Goal: Task Accomplishment & Management: Manage account settings

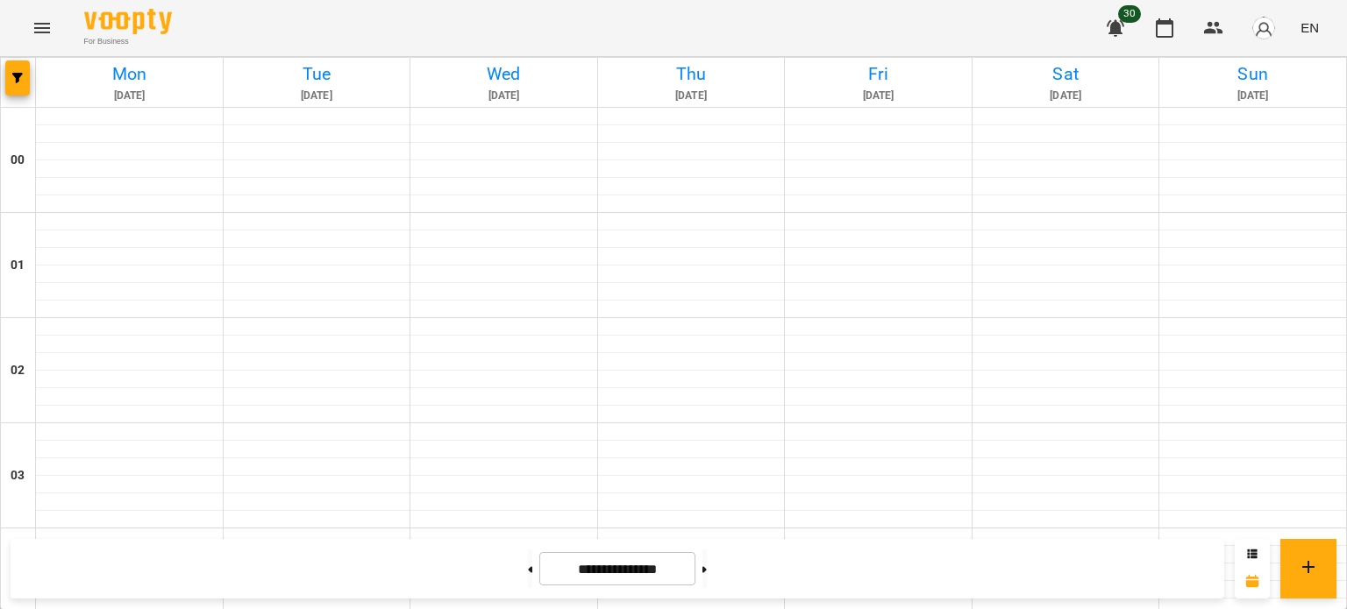
scroll to position [1132, 0]
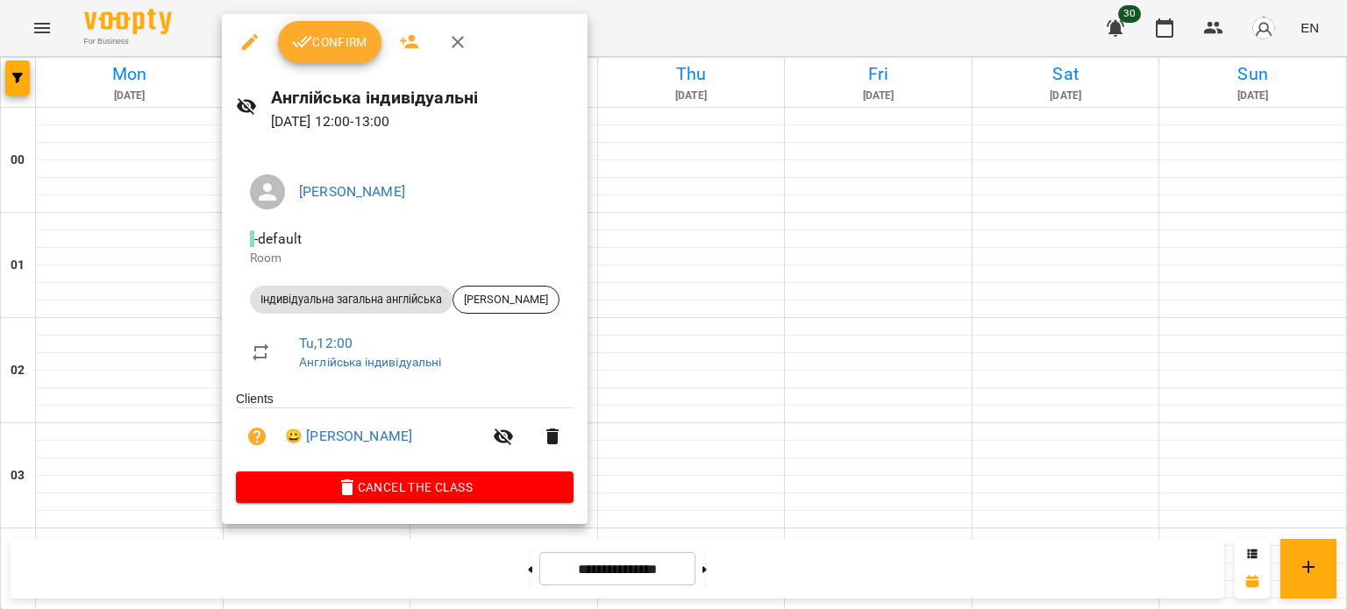
click at [316, 13] on div at bounding box center [673, 304] width 1347 height 609
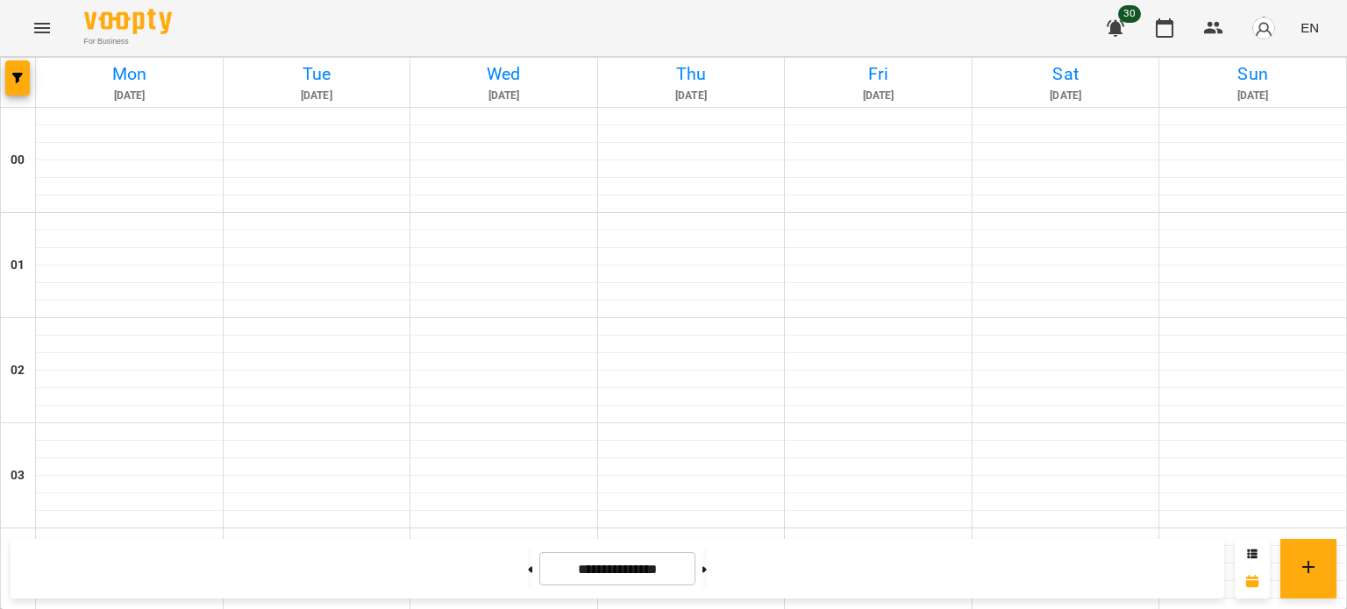
click at [316, 25] on div "For Business 30 EN" at bounding box center [673, 28] width 1347 height 56
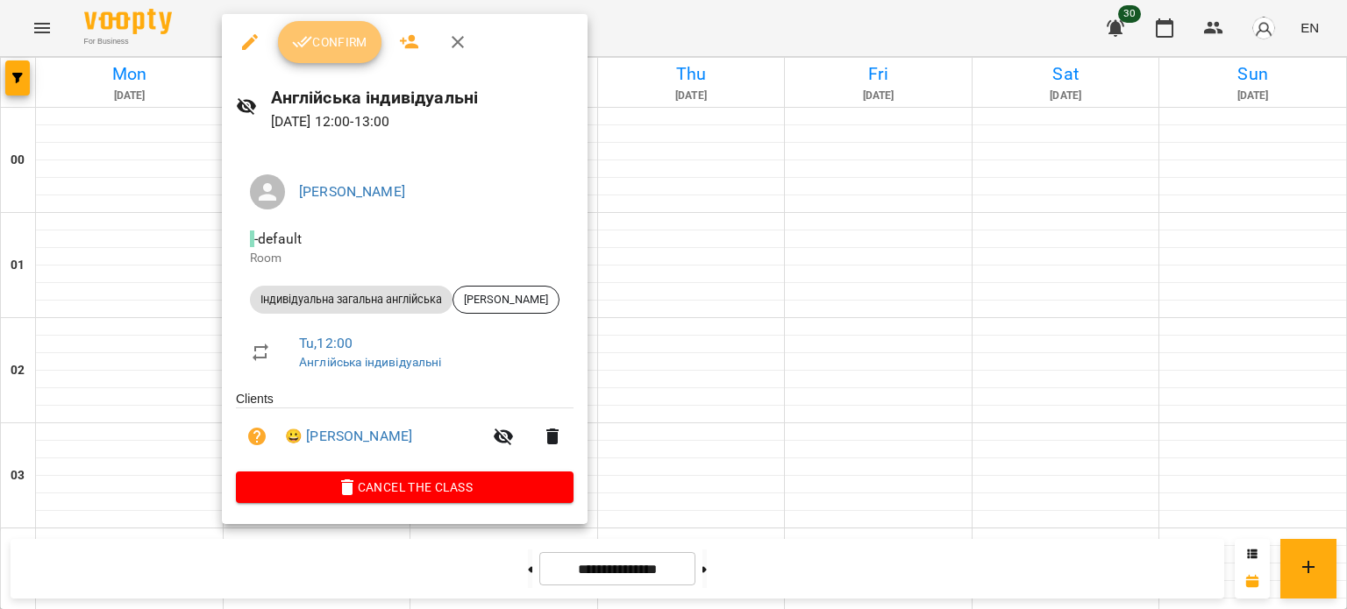
click at [328, 48] on span "Confirm" at bounding box center [329, 42] width 75 height 21
click at [277, 38] on div "Confirm" at bounding box center [405, 42] width 366 height 56
click at [347, 84] on h6 "Англійська індивідуальні" at bounding box center [422, 97] width 303 height 27
click at [346, 47] on span "Confirm" at bounding box center [329, 42] width 75 height 21
